Goal: Navigation & Orientation: Find specific page/section

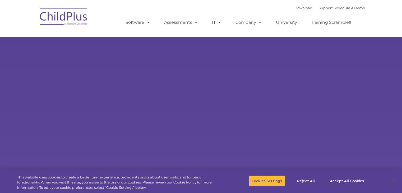
select select "MEDIUM"
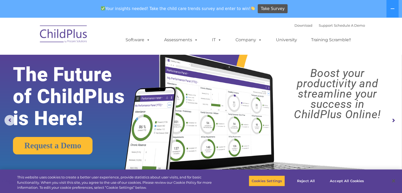
click at [55, 34] on img at bounding box center [63, 35] width 53 height 26
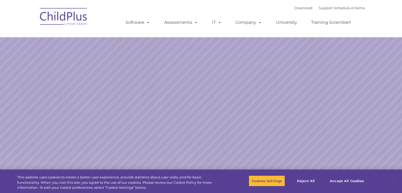
select select "MEDIUM"
